Goal: Task Accomplishment & Management: Use online tool/utility

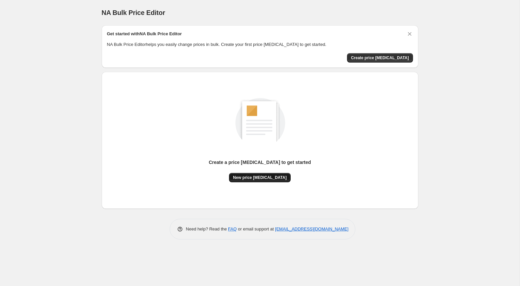
click at [272, 179] on span "New price [MEDICAL_DATA]" at bounding box center [260, 177] width 54 height 5
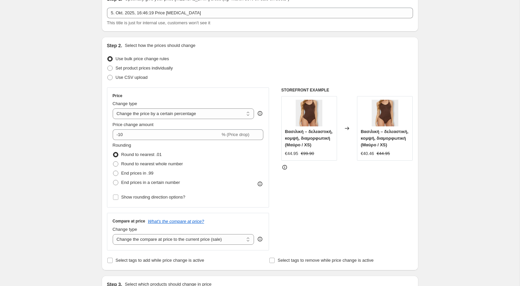
scroll to position [37, 0]
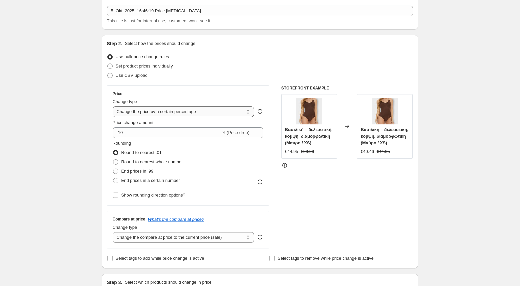
click at [223, 113] on select "Change the price to a certain amount Change the price by a certain amount Chang…" at bounding box center [184, 112] width 142 height 11
select select "by"
click at [113, 107] on select "Change the price to a certain amount Change the price by a certain amount Chang…" at bounding box center [184, 112] width 142 height 11
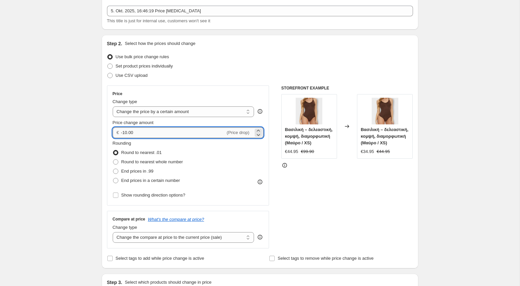
click at [125, 133] on input "-10.00" at bounding box center [173, 133] width 104 height 11
click at [126, 135] on input "50.00" at bounding box center [169, 133] width 97 height 11
type input "5.00"
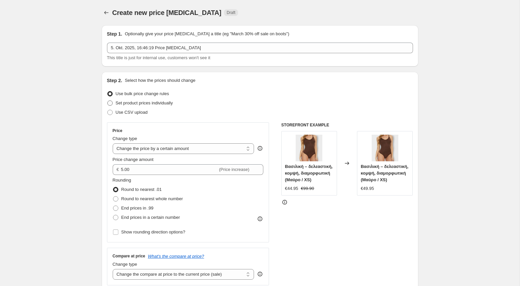
scroll to position [0, 0]
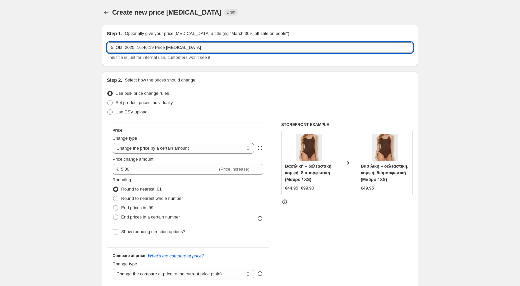
click at [206, 48] on input "5. Okt. 2025, 16:46:19 Price change job" at bounding box center [260, 47] width 306 height 11
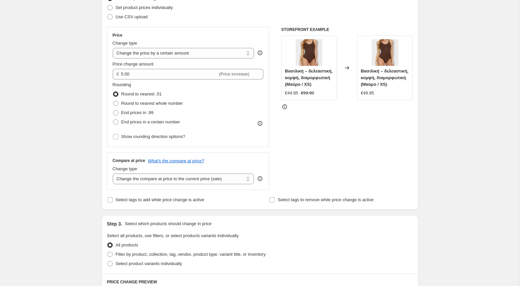
scroll to position [97, 0]
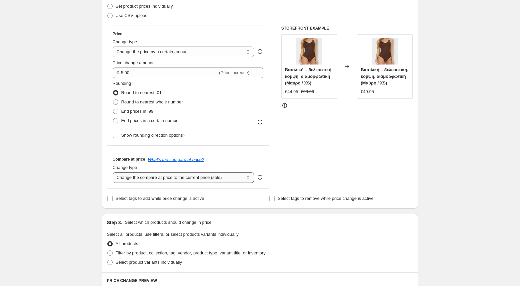
type input "5. Okt. 2025, 16:46:19 Price change job // 5€ mehr"
click at [214, 177] on select "Change the compare at price to the current price (sale) Change the compare at p…" at bounding box center [184, 178] width 142 height 11
select select "by"
click at [113, 173] on select "Change the compare at price to the current price (sale) Change the compare at p…" at bounding box center [184, 178] width 142 height 11
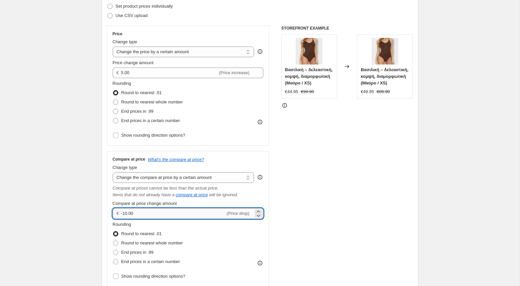
click at [127, 214] on input "-10.00" at bounding box center [173, 214] width 104 height 11
type input "5.00"
click at [99, 249] on div "Step 1. Optionally give your price change job a title (eg "March 30% off sale o…" at bounding box center [257, 280] width 322 height 714
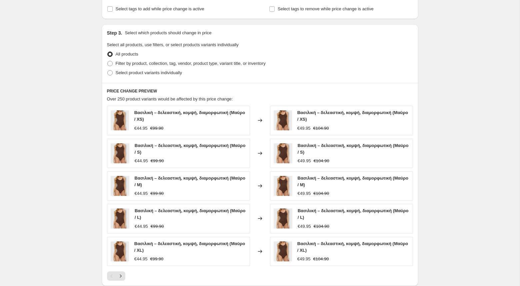
scroll to position [486, 0]
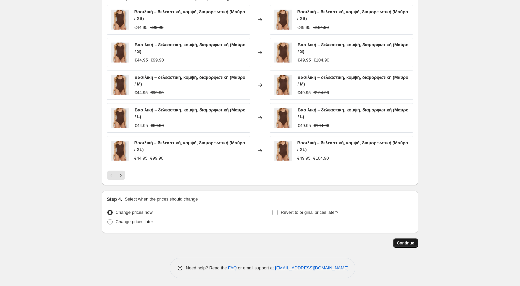
click at [408, 239] on button "Continue" at bounding box center [405, 243] width 25 height 9
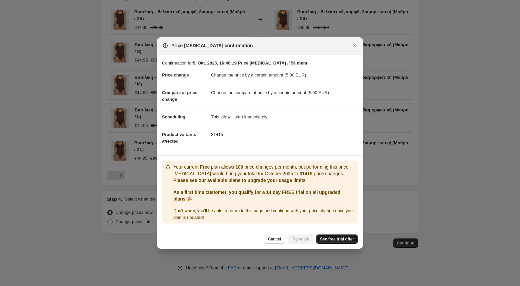
click at [337, 243] on link "See free trial offer" at bounding box center [337, 239] width 42 height 9
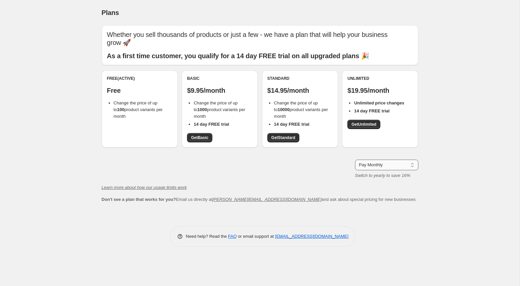
click at [380, 160] on select "Pay Monthly Pay Yearly (Save 16%)" at bounding box center [386, 165] width 63 height 11
click at [370, 122] on span "Get Unlimited" at bounding box center [363, 124] width 25 height 5
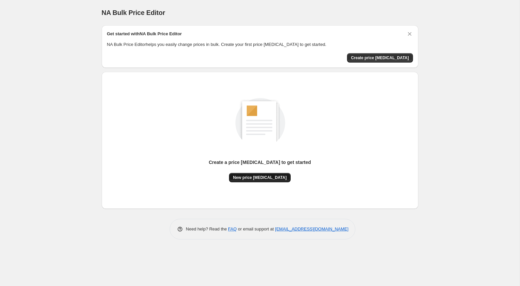
click at [267, 180] on span "New price [MEDICAL_DATA]" at bounding box center [260, 177] width 54 height 5
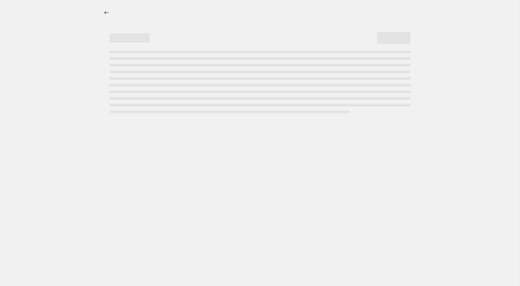
select select "percentage"
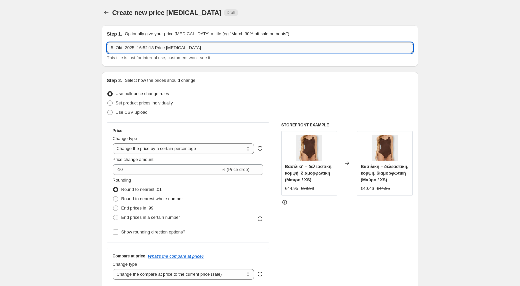
click at [212, 47] on input "5. Okt. 2025, 16:52:18 Price [MEDICAL_DATA]" at bounding box center [260, 48] width 306 height 11
type input "5. Okt. 2025, 16:52:18 Price [MEDICAL_DATA] / 5€ mehr"
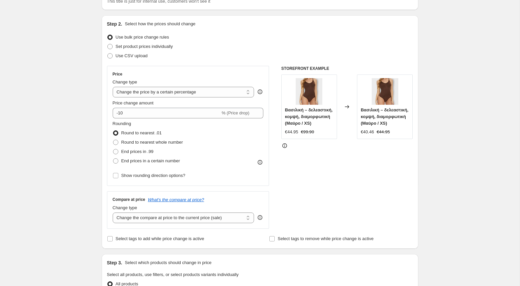
scroll to position [61, 0]
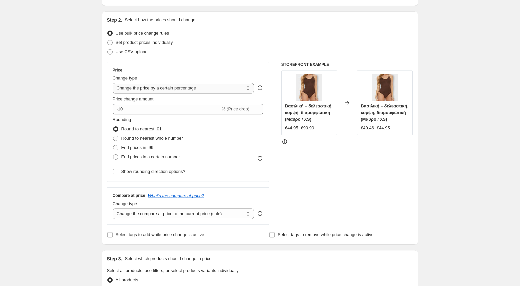
click at [146, 90] on select "Change the price to a certain amount Change the price by a certain amount Chang…" at bounding box center [184, 88] width 142 height 11
select select "by"
click at [113, 83] on select "Change the price to a certain amount Change the price by a certain amount Chang…" at bounding box center [184, 88] width 142 height 11
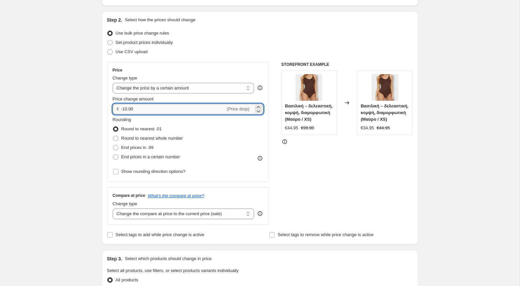
click at [123, 110] on input "-10.00" at bounding box center [173, 109] width 104 height 11
type input "5.00"
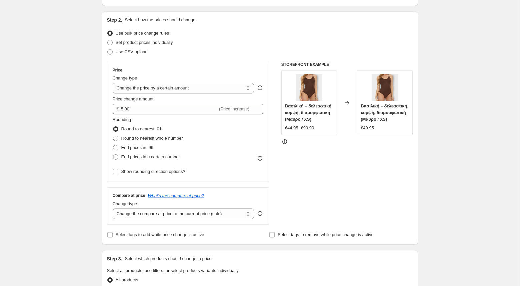
click at [79, 210] on div "Create new price [MEDICAL_DATA]. This page is ready Create new price [MEDICAL_D…" at bounding box center [259, 277] width 519 height 677
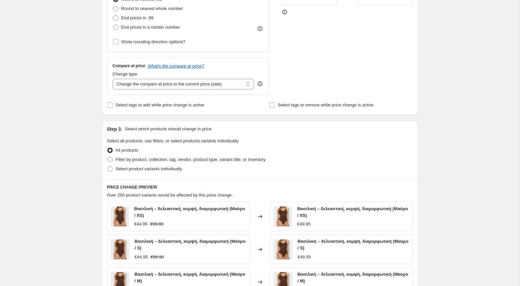
scroll to position [204, 0]
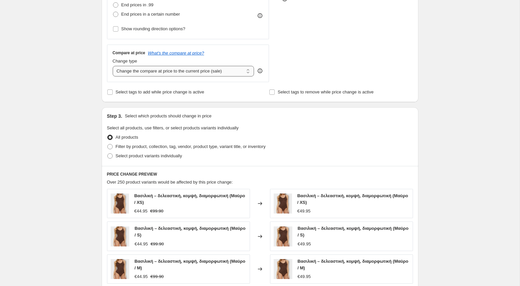
click at [176, 73] on select "Change the compare at price to the current price (sale) Change the compare at p…" at bounding box center [184, 71] width 142 height 11
select select "by"
click at [113, 66] on select "Change the compare at price to the current price (sale) Change the compare at p…" at bounding box center [184, 71] width 142 height 11
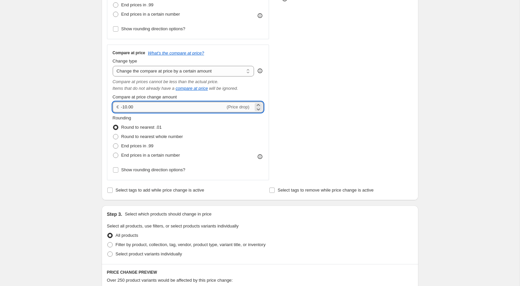
click at [126, 106] on input "-10.00" at bounding box center [173, 107] width 104 height 11
click at [126, 109] on input "-10.00" at bounding box center [173, 107] width 104 height 11
type input "5.00"
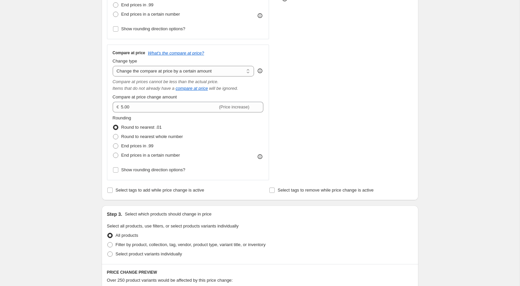
click at [83, 170] on div "Create new price [MEDICAL_DATA]. This page is ready Create new price [MEDICAL_D…" at bounding box center [259, 183] width 519 height 775
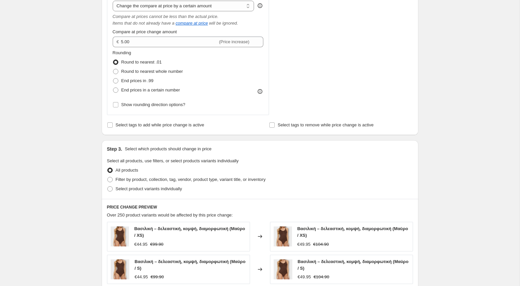
scroll to position [486, 0]
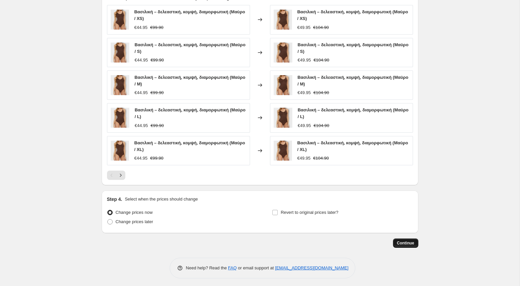
click at [409, 242] on span "Continue" at bounding box center [405, 243] width 17 height 5
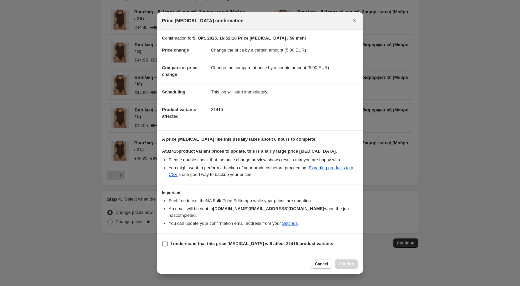
click at [191, 242] on b "I understand that this price [MEDICAL_DATA] will affect 31415 product variants" at bounding box center [252, 244] width 163 height 5
click at [168, 242] on input "I understand that this price [MEDICAL_DATA] will affect 31415 product variants" at bounding box center [164, 244] width 5 height 5
checkbox input "true"
click at [344, 263] on span "Confirm" at bounding box center [345, 264] width 15 height 5
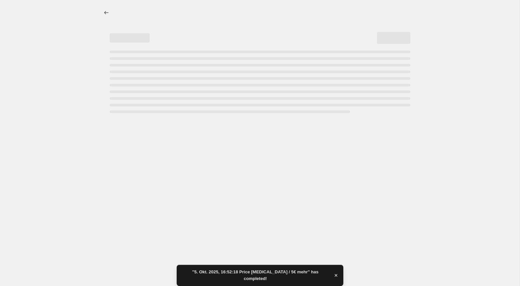
select select "by"
